Goal: Task Accomplishment & Management: Use online tool/utility

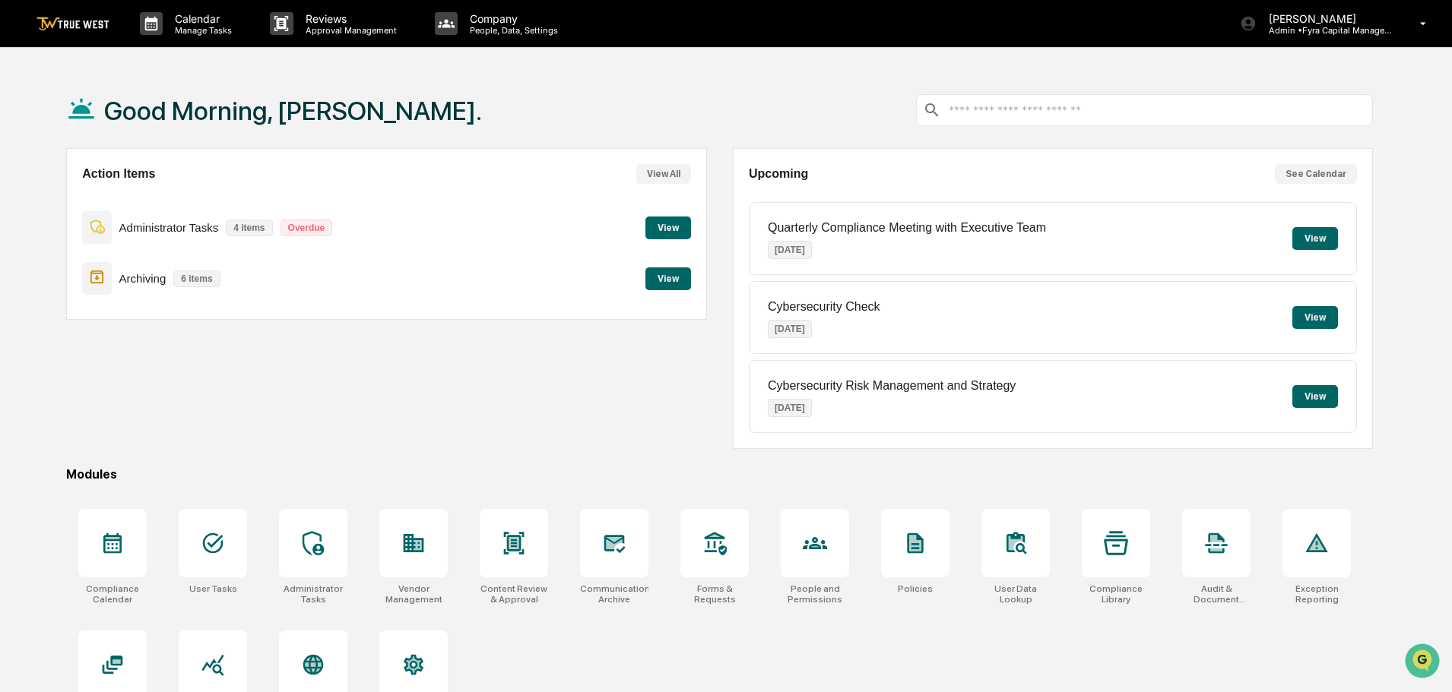
click at [666, 274] on button "View" at bounding box center [668, 279] width 46 height 23
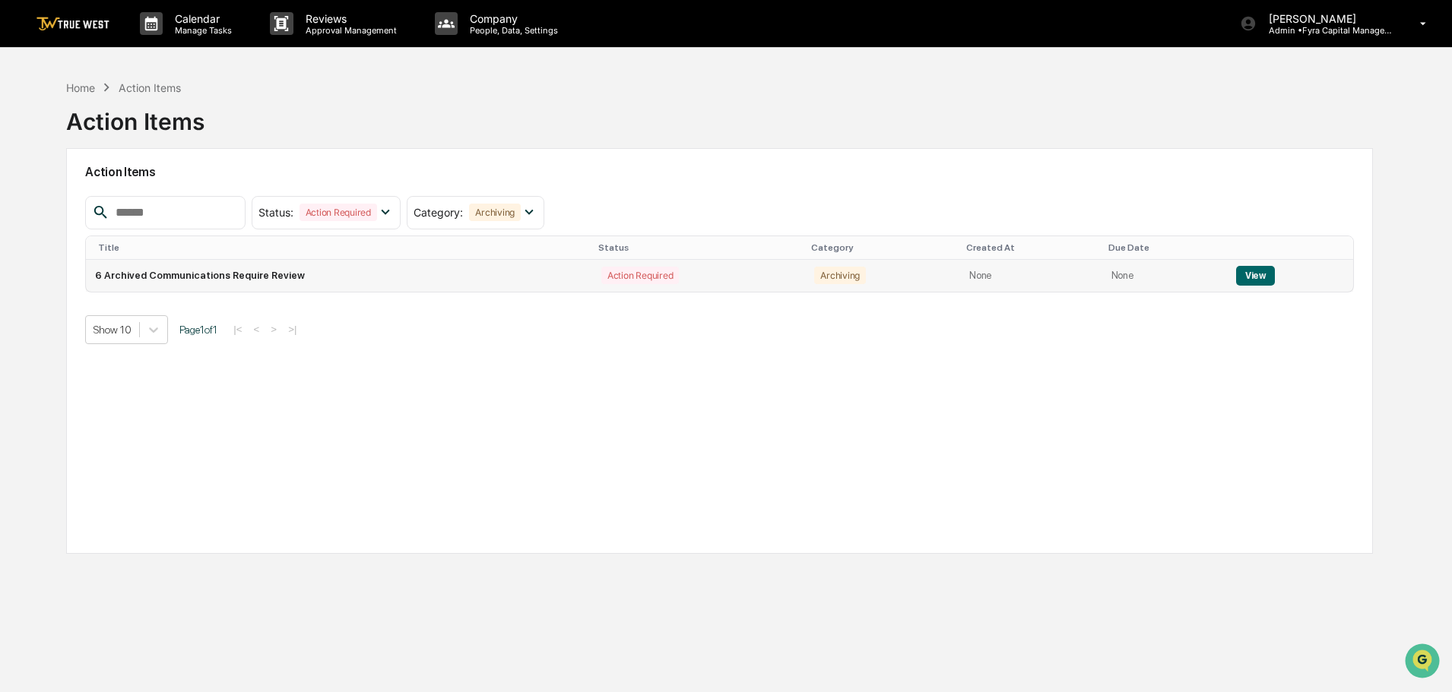
click at [1256, 273] on button "View" at bounding box center [1255, 276] width 39 height 20
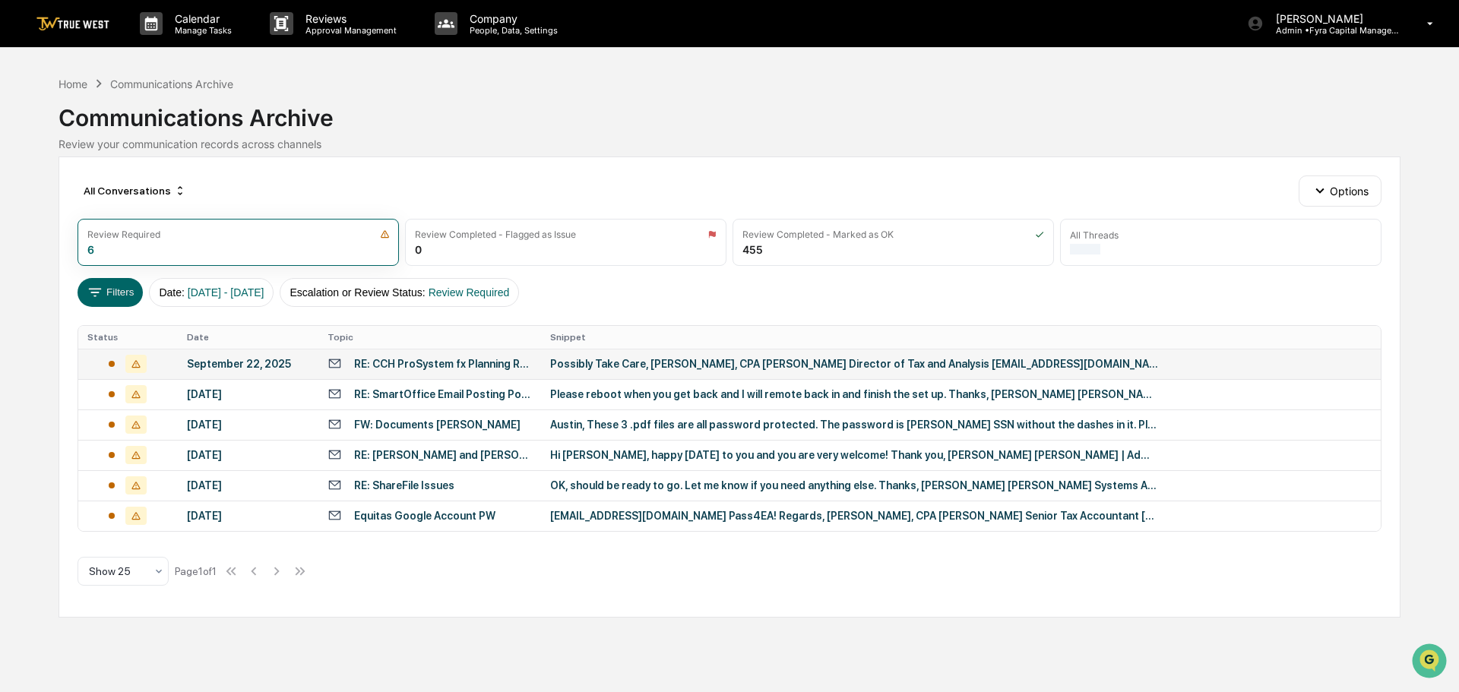
click at [724, 359] on div "Possibly Take Care, [PERSON_NAME], CPA [PERSON_NAME] Director of Tax and Analys…" at bounding box center [854, 364] width 608 height 12
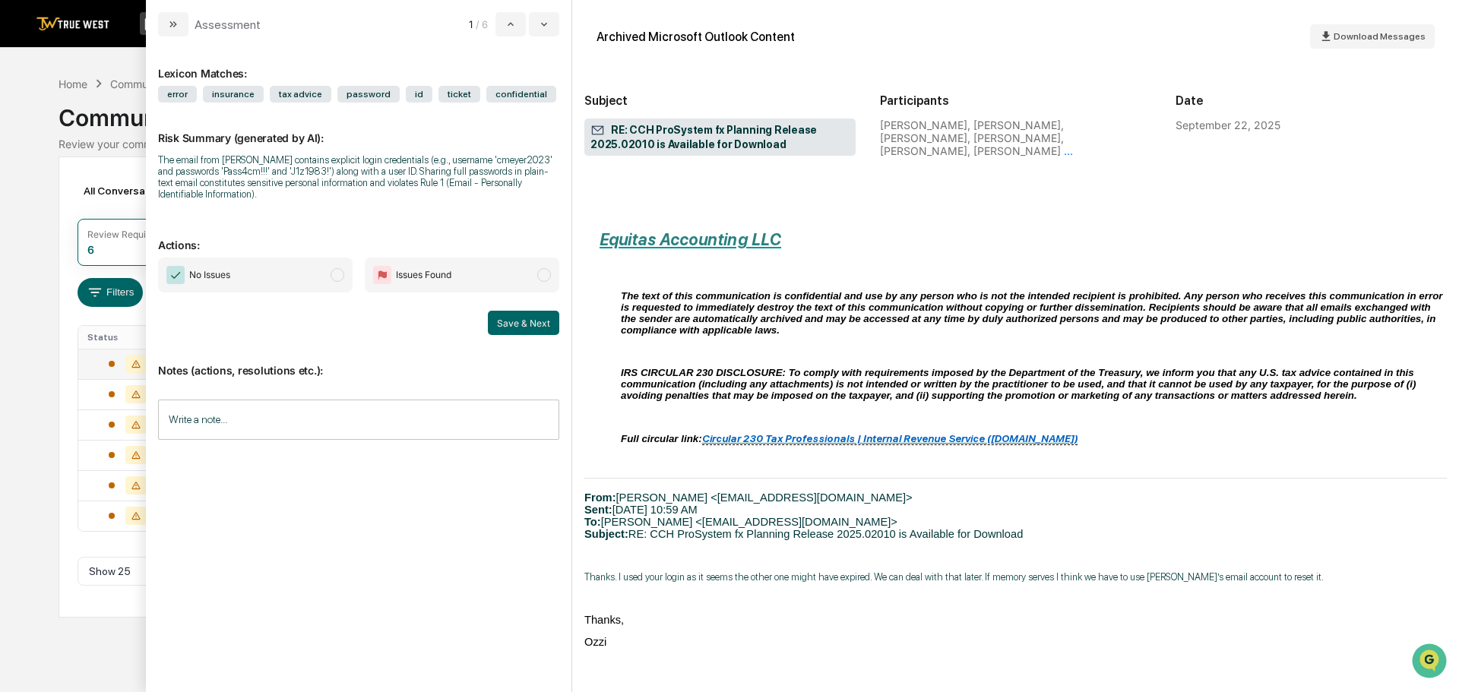
scroll to position [912, 0]
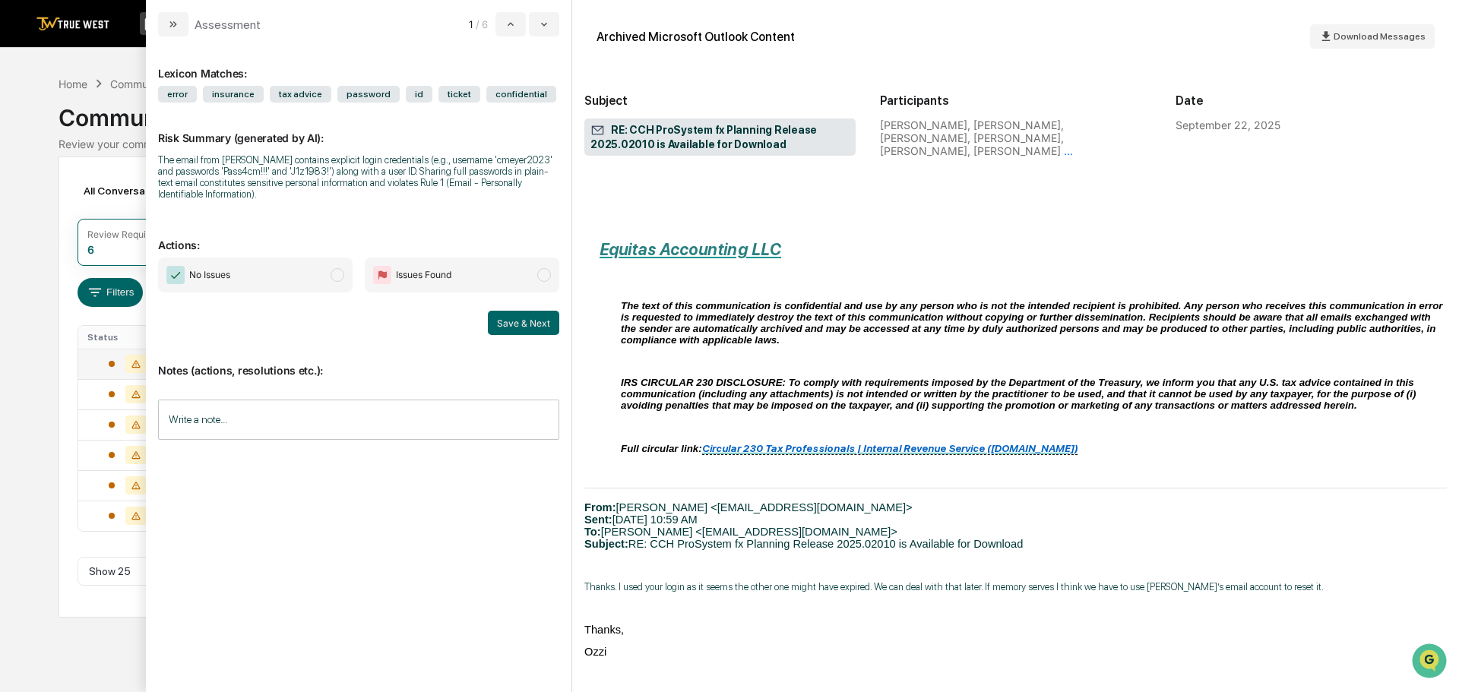
click at [334, 273] on span "modal" at bounding box center [338, 275] width 14 height 14
click at [513, 318] on button "Save & Next" at bounding box center [523, 323] width 71 height 24
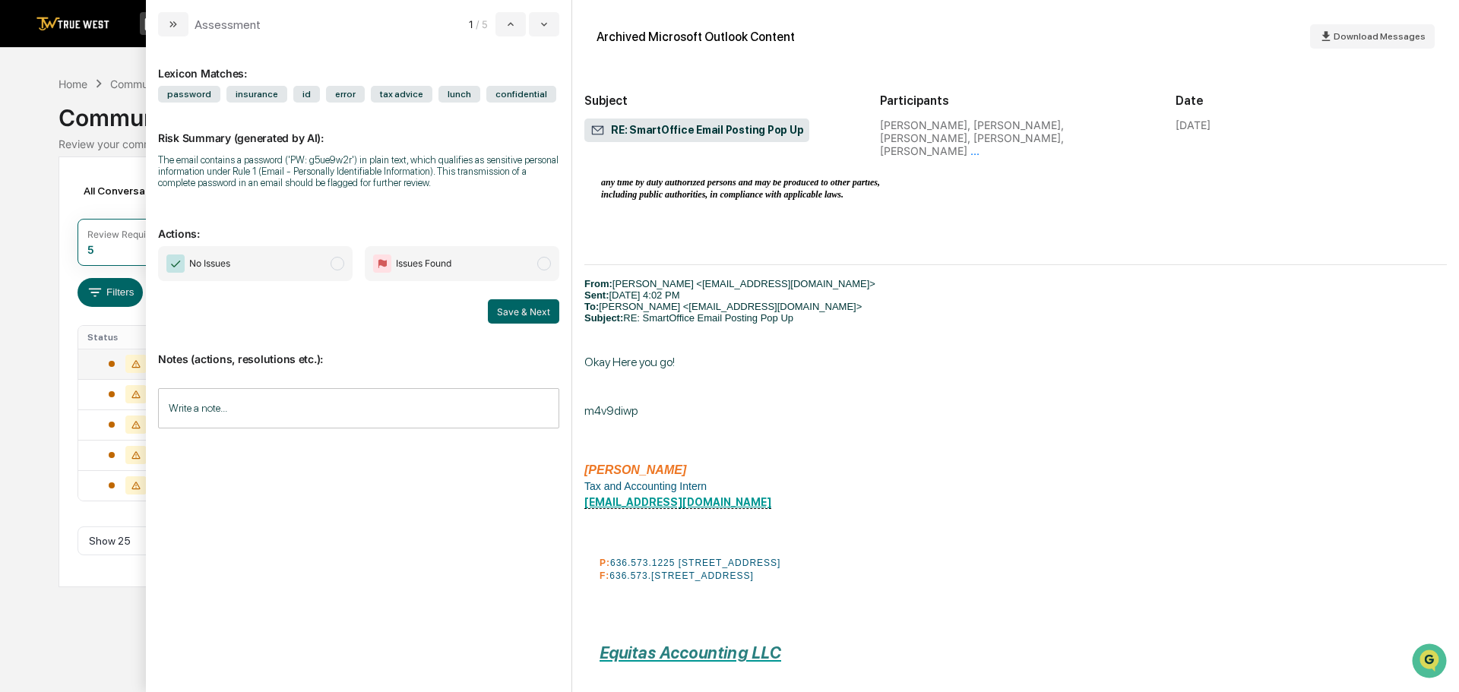
scroll to position [1520, 0]
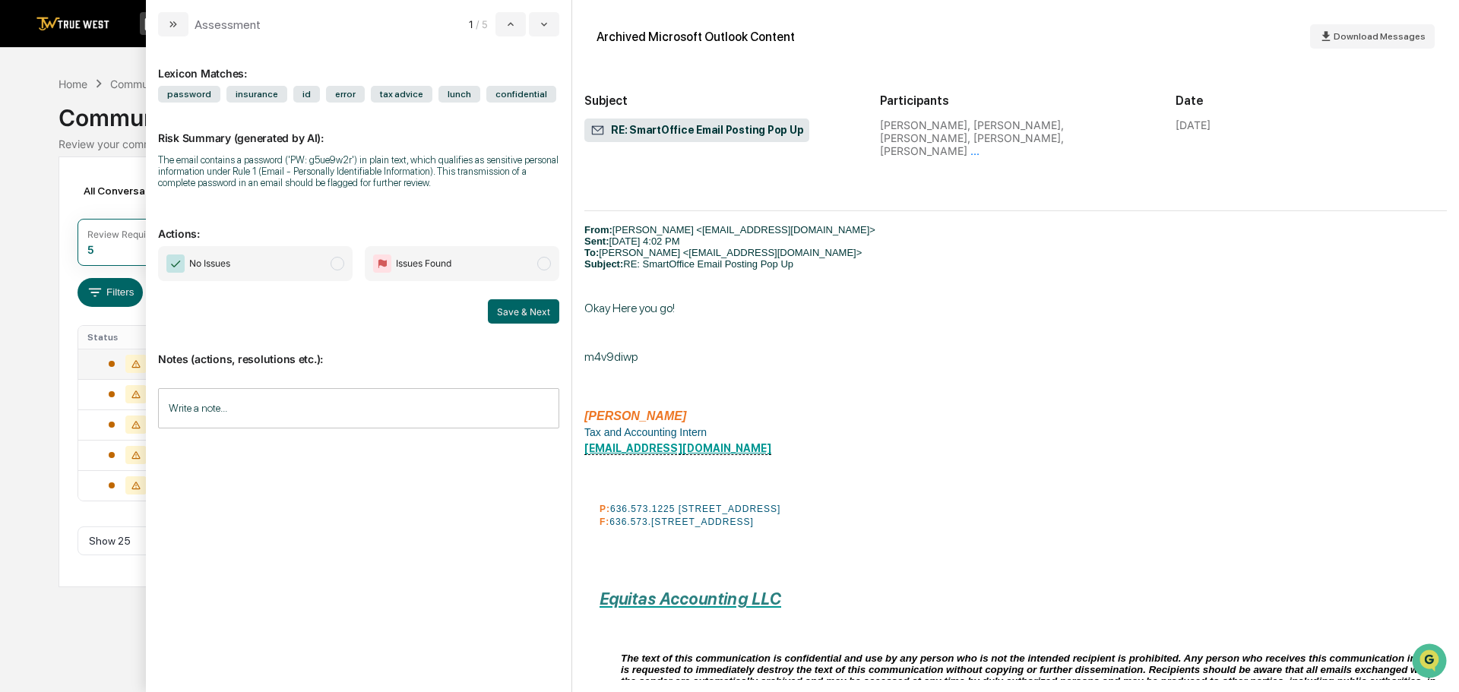
click at [337, 262] on span "modal" at bounding box center [338, 264] width 14 height 14
click at [505, 310] on button "Save & Next" at bounding box center [523, 311] width 71 height 24
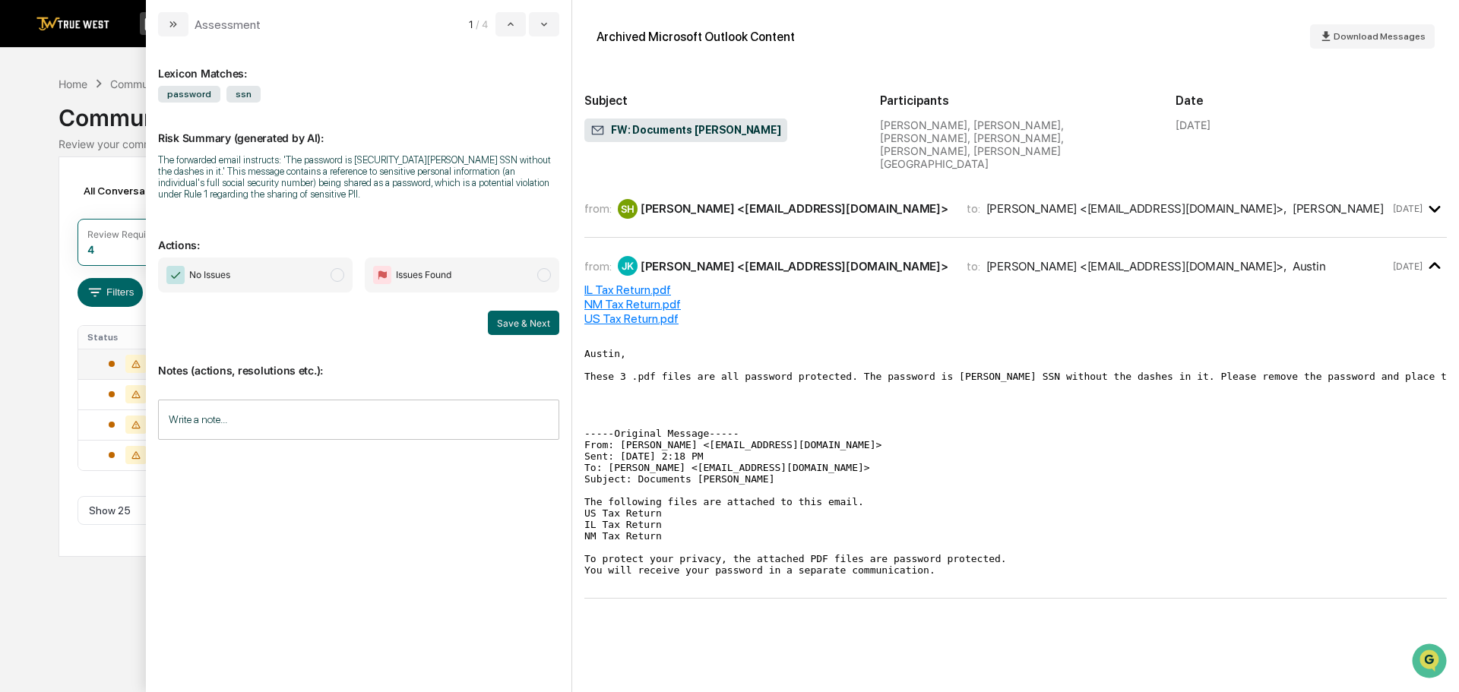
click at [337, 275] on span "modal" at bounding box center [338, 275] width 14 height 14
click at [516, 324] on button "Save & Next" at bounding box center [523, 323] width 71 height 24
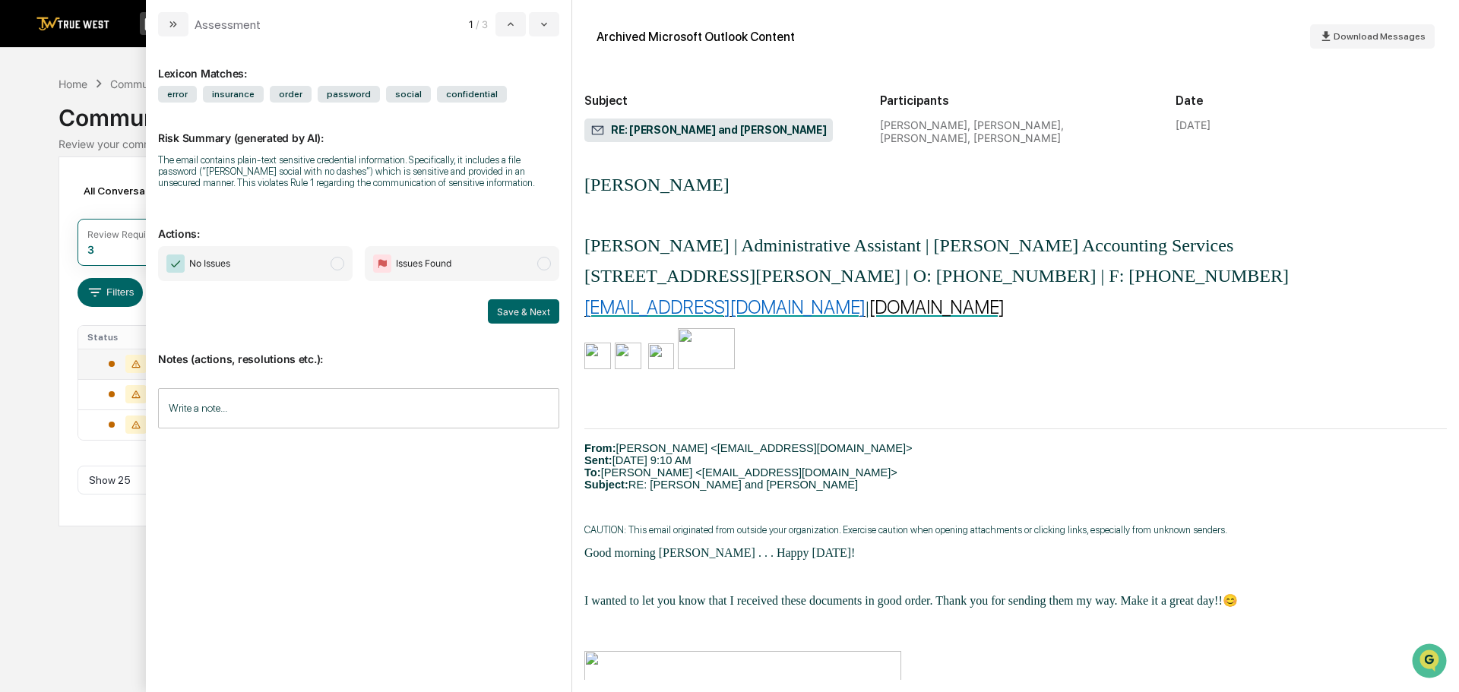
scroll to position [304, 0]
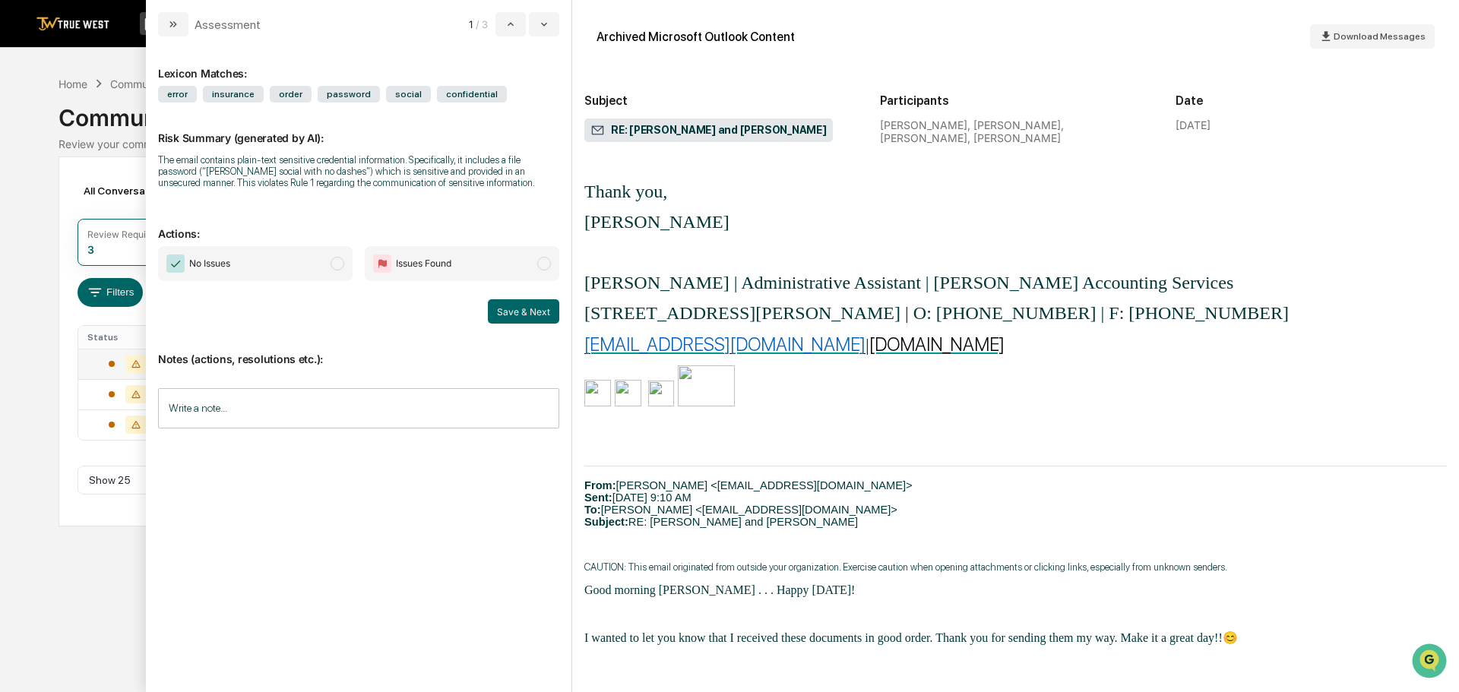
click at [337, 264] on span "modal" at bounding box center [338, 264] width 14 height 14
click at [502, 314] on button "Save & Next" at bounding box center [523, 311] width 71 height 24
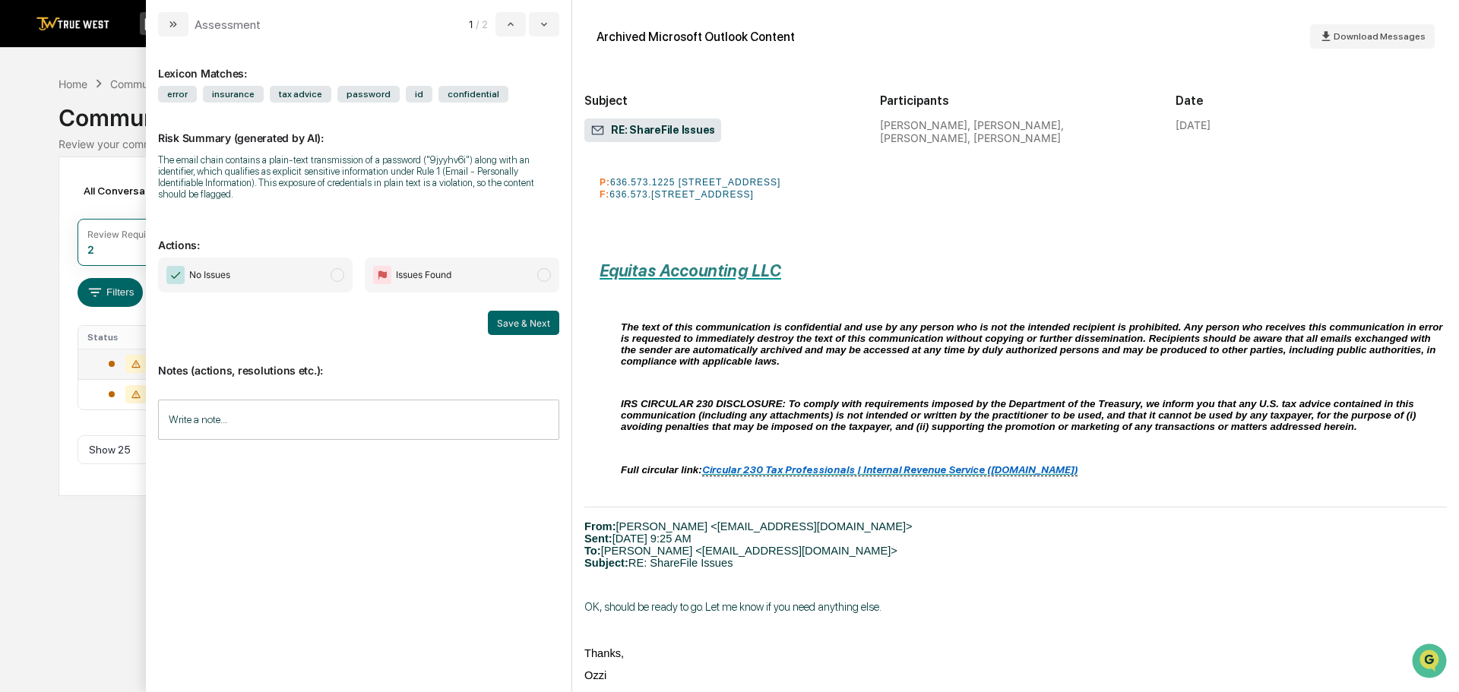
scroll to position [836, 0]
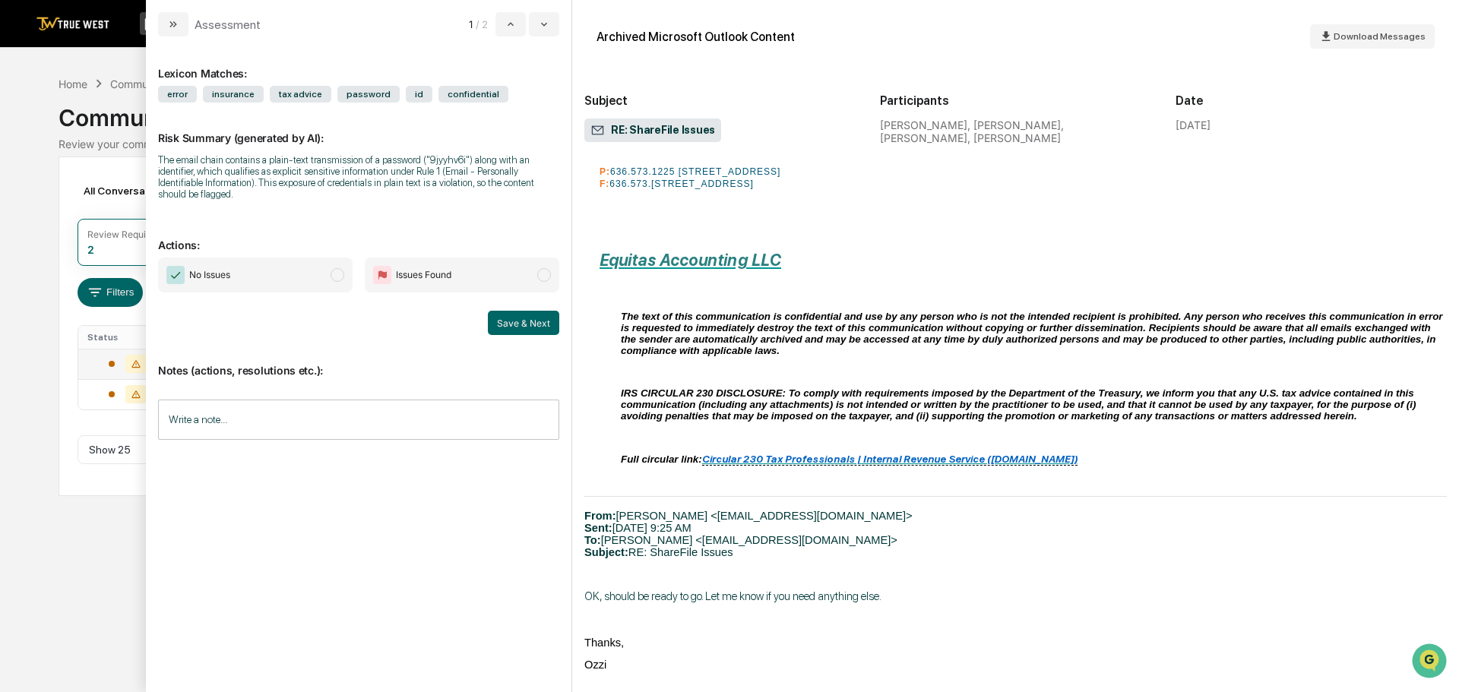
click at [337, 268] on span "modal" at bounding box center [338, 275] width 14 height 14
click at [537, 312] on button "Save & Next" at bounding box center [523, 323] width 71 height 24
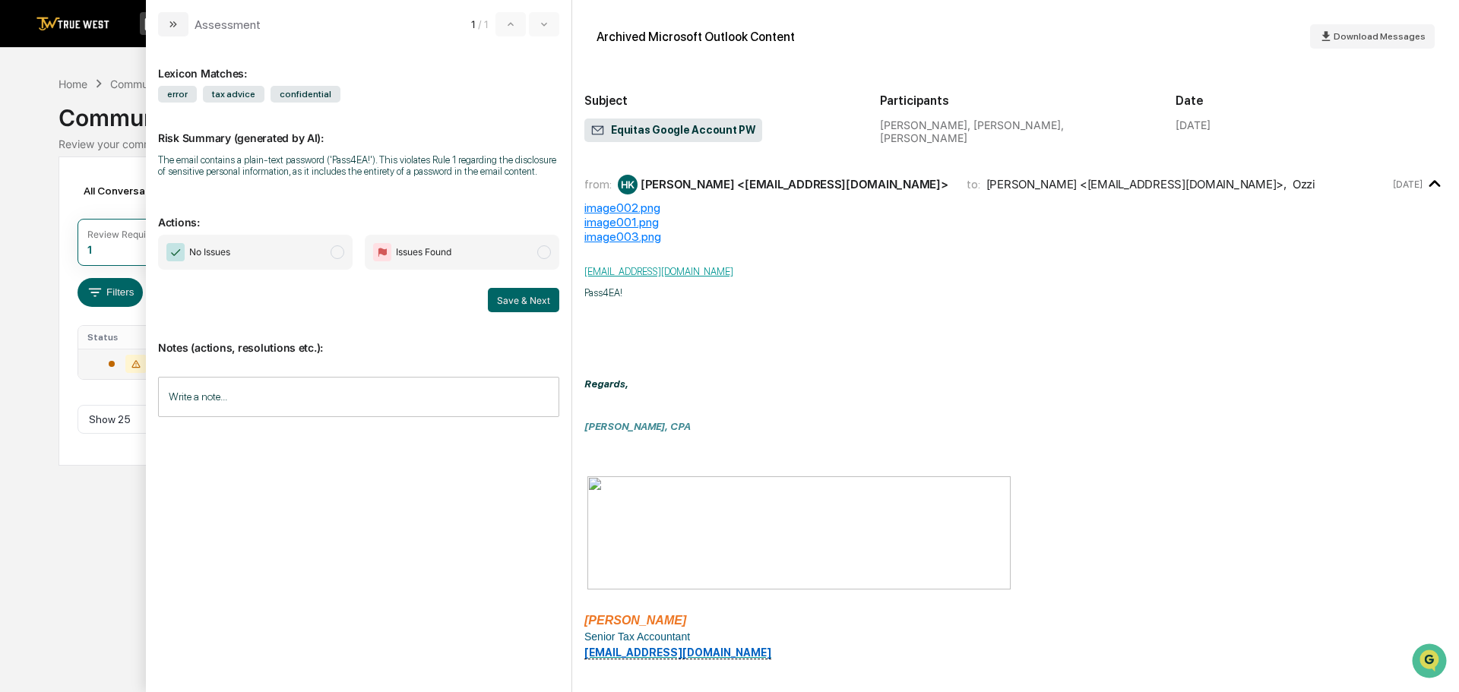
click at [334, 252] on span "modal" at bounding box center [338, 252] width 14 height 14
click at [514, 302] on button "Save & Next" at bounding box center [523, 300] width 71 height 24
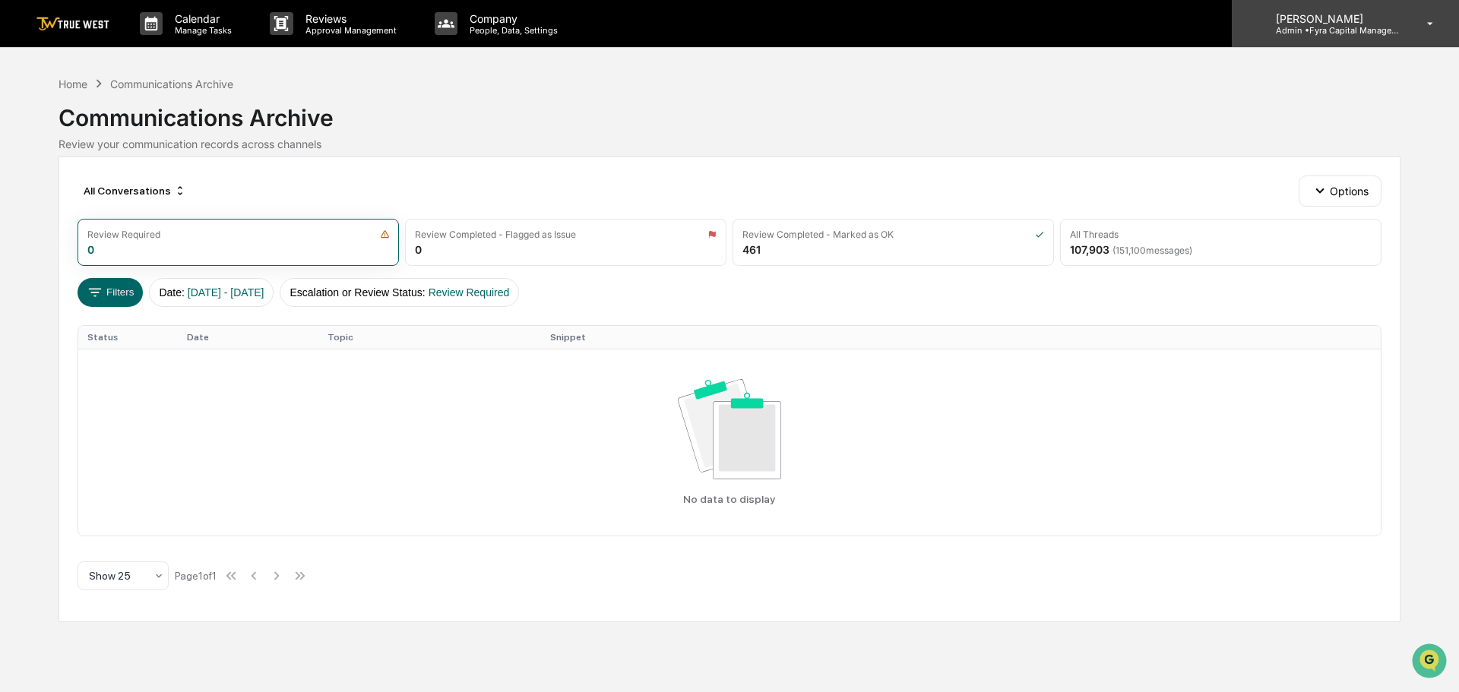
click at [1333, 26] on p "Admin • Fyra Capital Management" at bounding box center [1334, 30] width 141 height 11
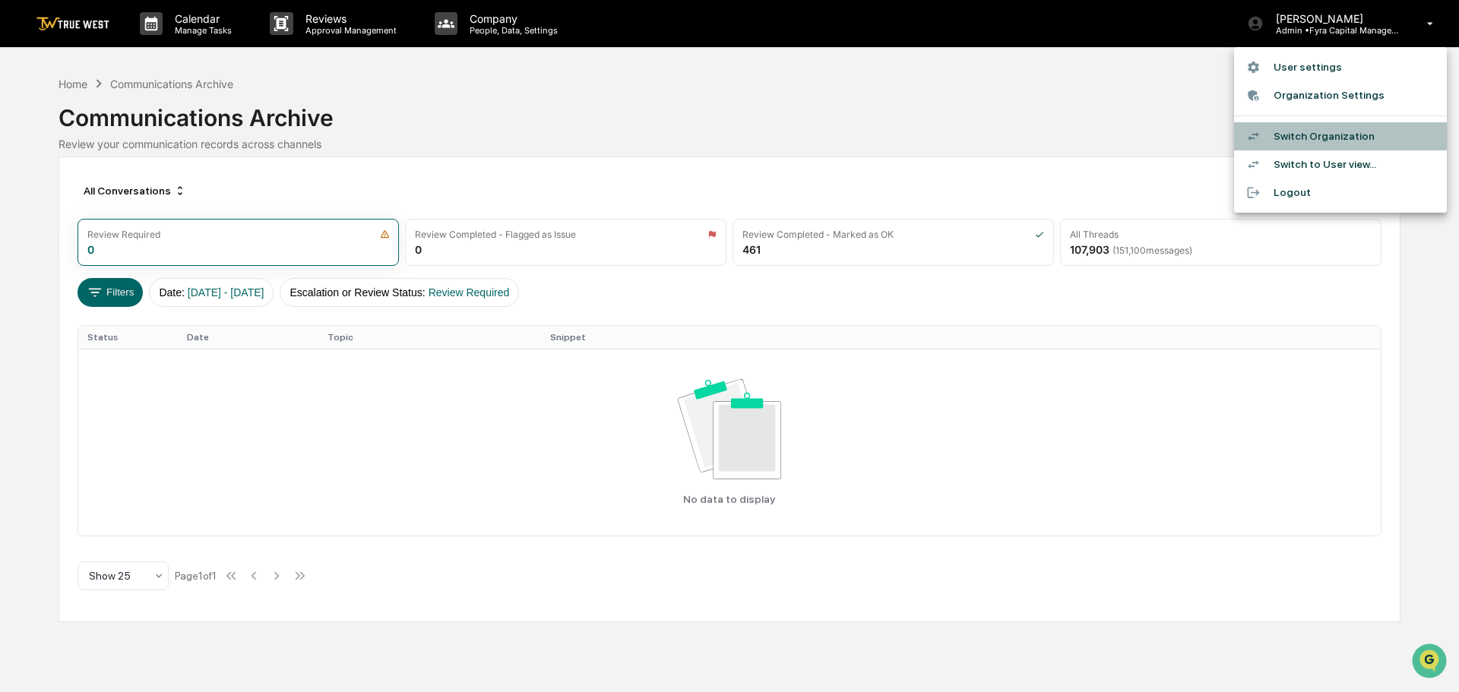
click at [1293, 133] on li "Switch Organization" at bounding box center [1340, 136] width 213 height 28
